Goal: Transaction & Acquisition: Download file/media

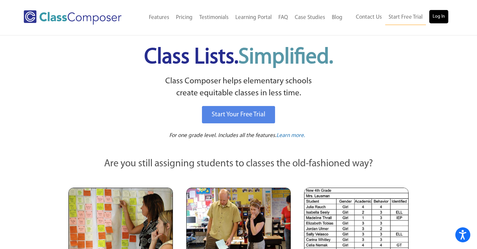
click at [436, 17] on link "Log In" at bounding box center [438, 16] width 19 height 13
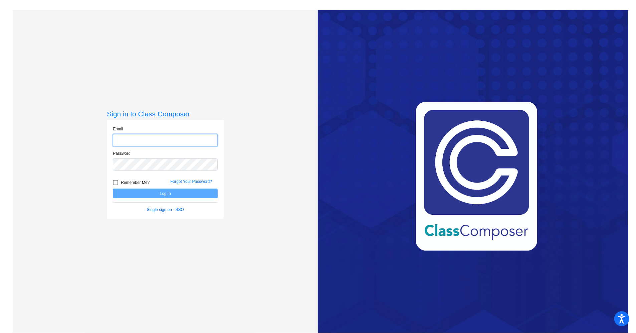
type input "[EMAIL_ADDRESS][DOMAIN_NAME]"
click at [169, 191] on button "Log In" at bounding box center [165, 193] width 105 height 10
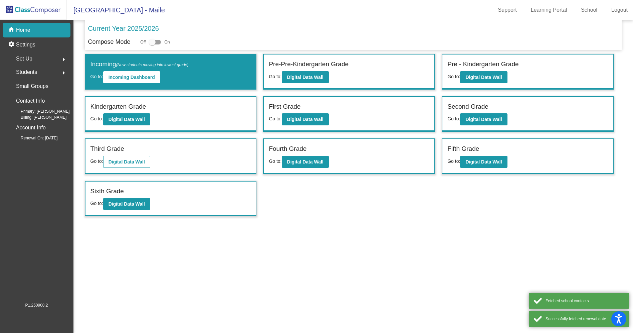
click at [145, 163] on b "Digital Data Wall" at bounding box center [127, 161] width 36 height 5
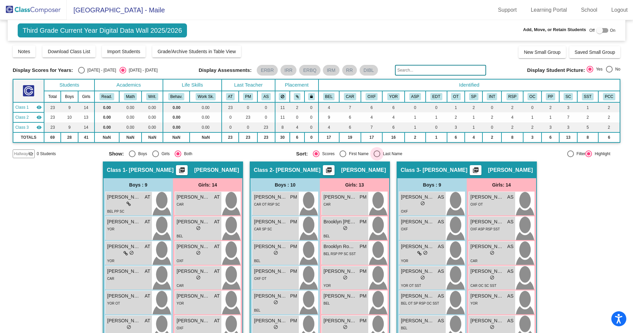
click at [380, 152] on div "Last Name" at bounding box center [391, 154] width 22 height 6
click at [377, 157] on input "Last Name" at bounding box center [377, 157] width 0 height 0
radio input "true"
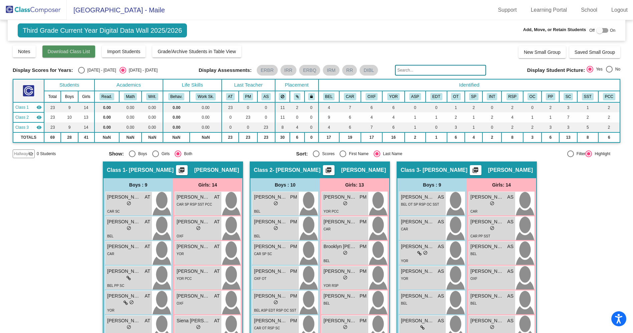
click at [80, 50] on span "Download Class List" at bounding box center [69, 51] width 42 height 5
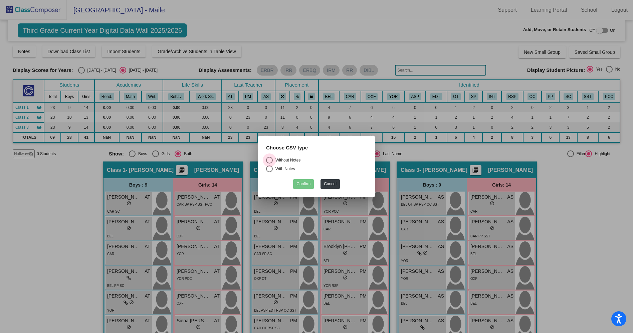
click at [284, 160] on div "Without Notes" at bounding box center [287, 160] width 28 height 6
click at [269, 163] on input "Without Notes" at bounding box center [269, 163] width 0 height 0
radio input "true"
click at [300, 183] on button "Confirm" at bounding box center [303, 184] width 21 height 10
